Goal: Navigation & Orientation: Find specific page/section

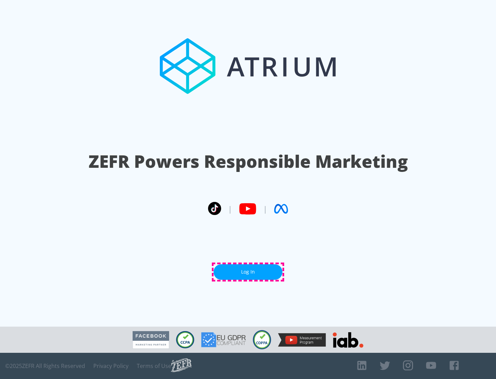
click at [248, 272] on link "Log In" at bounding box center [248, 272] width 69 height 16
